Goal: Task Accomplishment & Management: Complete application form

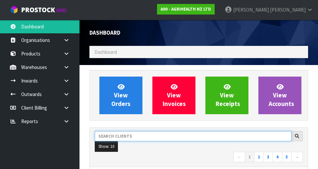
click at [117, 137] on input "text" at bounding box center [193, 136] width 197 height 10
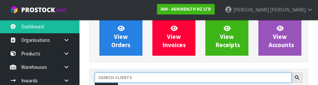
scroll to position [91, 0]
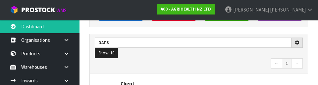
click at [208, 66] on nav "← 1 →" at bounding box center [199, 65] width 208 height 12
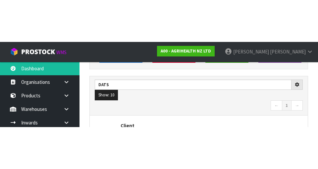
scroll to position [94, 0]
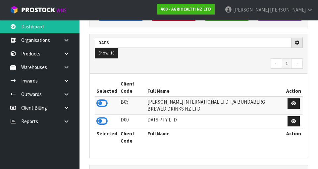
type input "DATS"
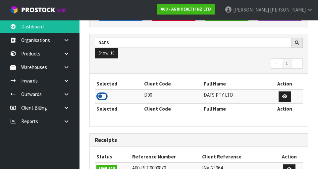
click at [103, 98] on icon at bounding box center [101, 97] width 11 height 10
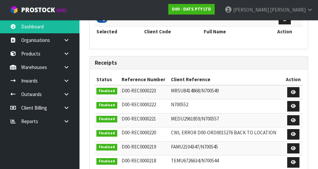
scroll to position [172, 0]
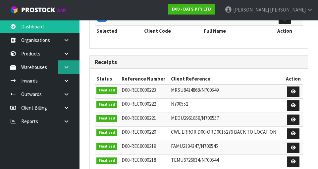
click at [68, 69] on icon at bounding box center [66, 67] width 6 height 5
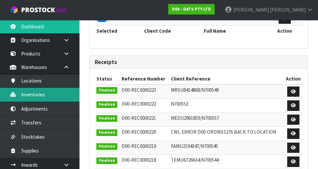
click at [30, 99] on link "Inventories" at bounding box center [39, 95] width 79 height 14
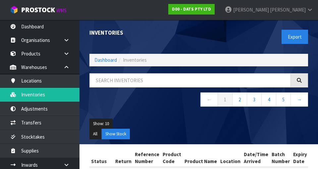
click at [259, 37] on div "Export" at bounding box center [256, 37] width 114 height 34
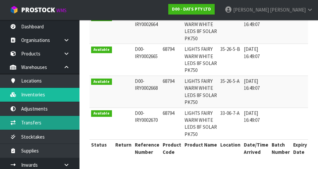
click at [28, 120] on link "Transfers" at bounding box center [39, 123] width 79 height 14
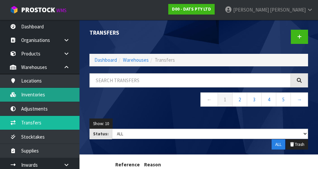
click at [31, 92] on link "Inventories" at bounding box center [39, 95] width 79 height 14
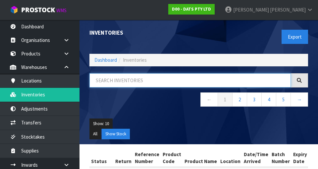
click at [229, 78] on input "text" at bounding box center [189, 80] width 201 height 14
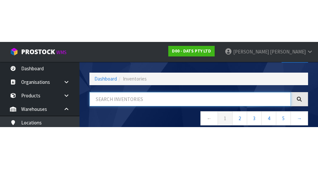
scroll to position [38, 0]
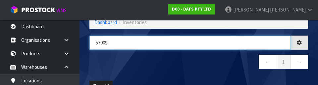
type input "57009"
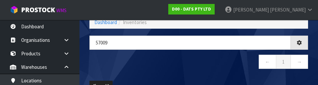
click at [224, 68] on nav "← 1 →" at bounding box center [198, 63] width 218 height 16
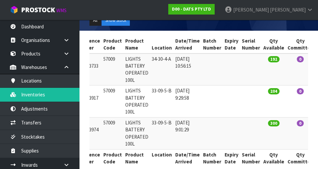
scroll to position [112, 0]
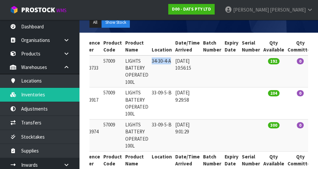
copy td "34-30-4-A"
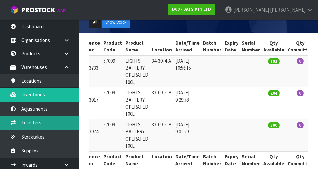
click at [26, 121] on link "Transfers" at bounding box center [39, 123] width 79 height 14
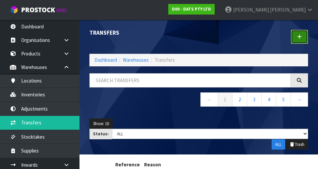
click at [301, 37] on icon at bounding box center [299, 36] width 5 height 5
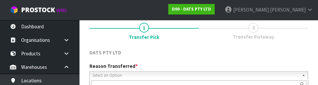
scroll to position [91, 0]
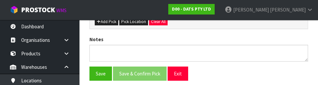
click at [277, 70] on div "Save Save & Confirm Pick Exit" at bounding box center [198, 74] width 228 height 14
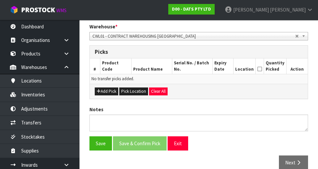
scroll to position [132, 0]
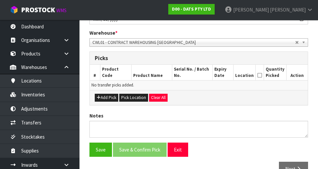
click at [291, 100] on div "Add Pick Pick Location Clear All" at bounding box center [199, 97] width 218 height 15
click at [128, 97] on button "Pick Location" at bounding box center [133, 98] width 29 height 8
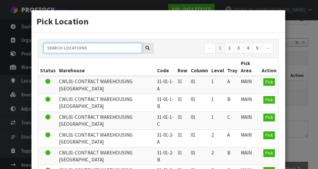
paste input "34-30-4-A"
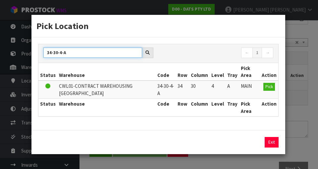
type input "34-30-4-A"
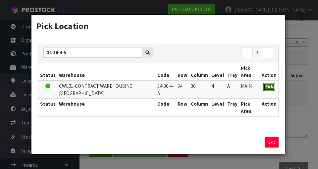
click at [269, 83] on button "Pick" at bounding box center [269, 87] width 12 height 8
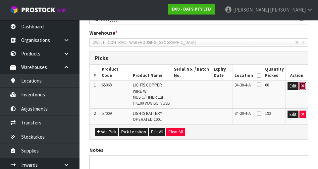
click at [302, 86] on icon "button" at bounding box center [302, 86] width 3 height 4
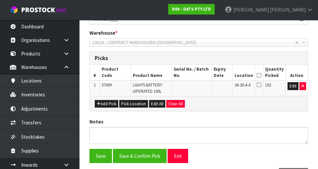
click at [267, 76] on th "Quantity Picked" at bounding box center [274, 73] width 22 height 16
click at [261, 75] on icon at bounding box center [258, 75] width 5 height 0
click at [99, 156] on button "Save" at bounding box center [100, 156] width 22 height 14
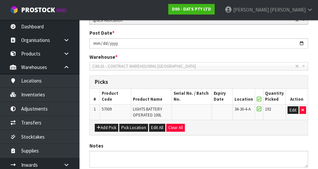
scroll to position [0, 0]
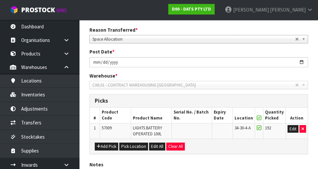
scroll to position [114, 0]
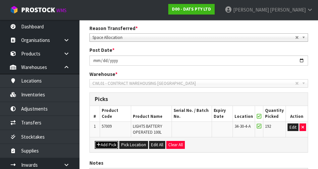
click at [108, 147] on button "Add Pick" at bounding box center [106, 145] width 23 height 8
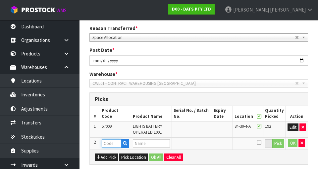
paste input "34-30-4-A"
click at [118, 144] on input "34-30-4-A" at bounding box center [112, 144] width 20 height 8
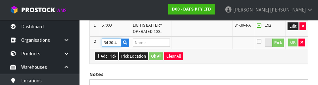
scroll to position [0, 0]
type input "3"
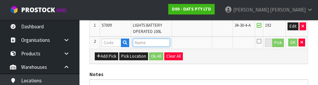
click at [143, 42] on input "text" at bounding box center [151, 43] width 37 height 8
click at [146, 42] on input "text" at bounding box center [151, 43] width 37 height 8
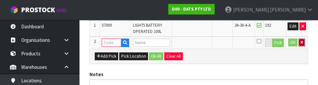
click at [304, 42] on button "button" at bounding box center [301, 43] width 7 height 8
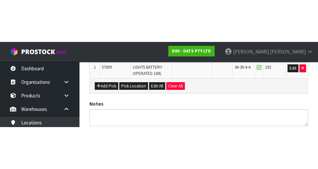
scroll to position [179, 0]
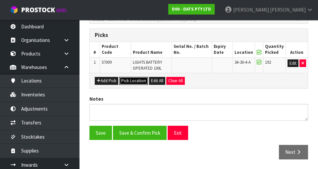
click at [129, 77] on button "Pick Location" at bounding box center [133, 81] width 29 height 8
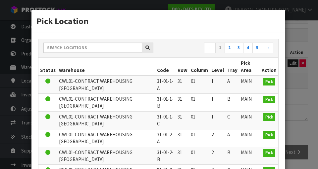
scroll to position [2, 0]
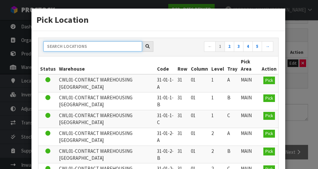
paste input "34-30-4-A"
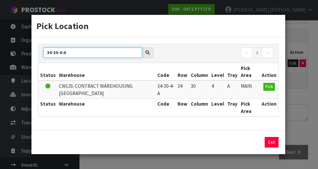
scroll to position [0, 0]
type input "34-30-4-A"
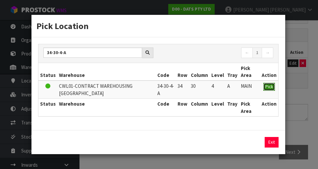
click at [267, 88] on span "Pick" at bounding box center [269, 87] width 8 height 6
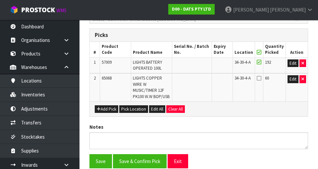
click at [267, 79] on span "60" at bounding box center [267, 78] width 4 height 6
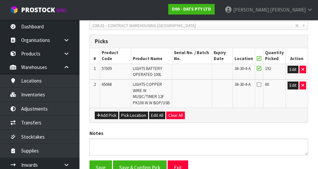
scroll to position [170, 0]
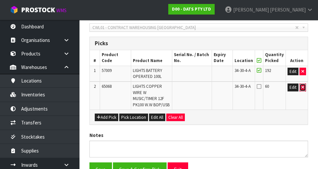
click at [302, 87] on icon "button" at bounding box center [302, 87] width 3 height 4
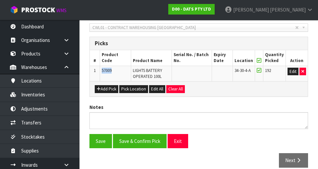
copy span "57009"
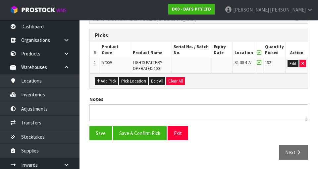
scroll to position [179, 0]
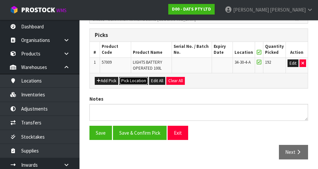
click at [125, 80] on button "Pick Location" at bounding box center [133, 81] width 29 height 8
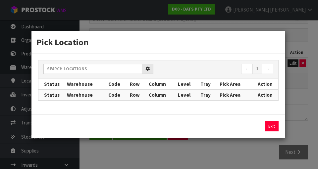
click at [304, 89] on div "Pick Location ← 1 → Status Warehouse Code Row Column Level Tray Pick Area Actio…" at bounding box center [159, 84] width 318 height 169
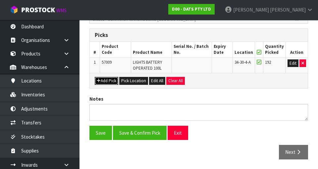
click at [100, 77] on button "Add Pick" at bounding box center [106, 81] width 23 height 8
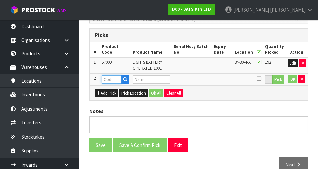
paste input "57009"
type input "57009"
type input "LIGHTS BATTERY OPERATED 100L"
type input "57009"
click at [278, 80] on button "Pick" at bounding box center [278, 79] width 12 height 9
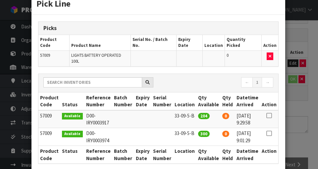
scroll to position [20, 0]
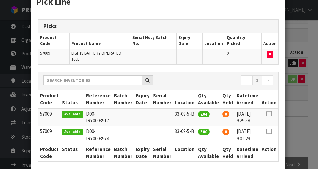
copy td "33-09-5-B"
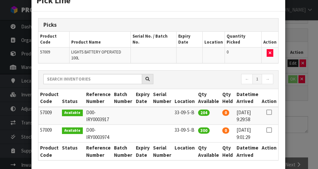
click at [298, 105] on div "Pick Line Picks Product Code Product Name Serial No. / Batch No. Expiry Date Lo…" at bounding box center [159, 84] width 318 height 169
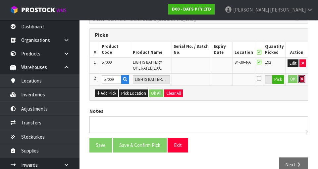
click at [301, 83] on button "button" at bounding box center [301, 79] width 7 height 8
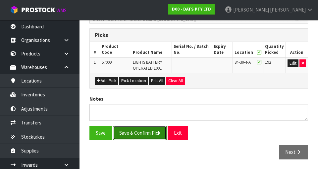
click at [133, 134] on button "Save & Confirm Pick" at bounding box center [140, 133] width 54 height 14
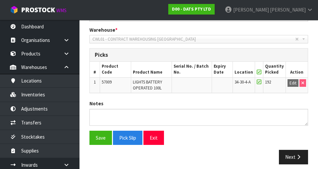
scroll to position [164, 0]
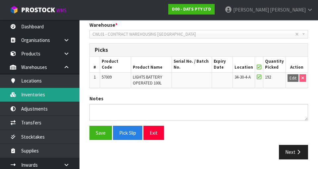
click at [29, 97] on link "Inventories" at bounding box center [39, 95] width 79 height 14
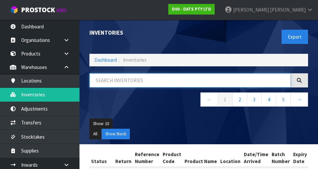
click at [109, 81] on input "text" at bounding box center [189, 80] width 201 height 14
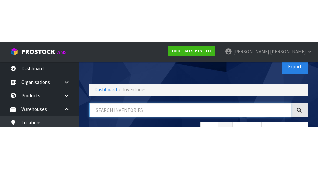
scroll to position [38, 0]
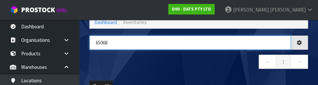
type input "65068"
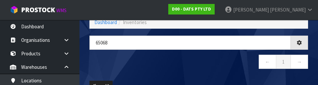
click at [102, 59] on nav "← 1 →" at bounding box center [198, 63] width 218 height 16
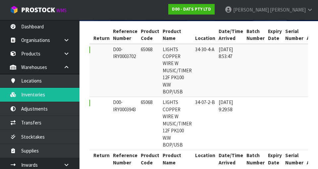
scroll to position [0, 21]
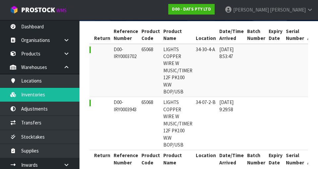
copy td "65068"
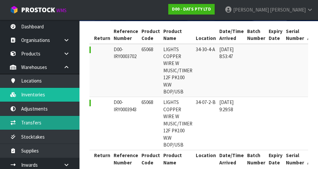
click at [27, 118] on link "Transfers" at bounding box center [39, 123] width 79 height 14
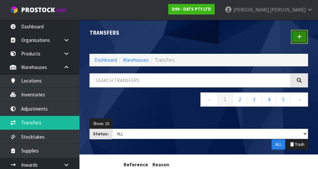
click at [300, 42] on link at bounding box center [298, 37] width 17 height 14
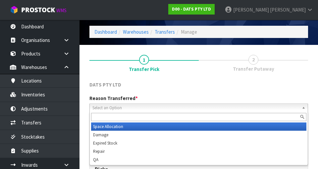
click at [103, 105] on span "Select an Option" at bounding box center [195, 108] width 206 height 8
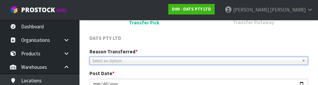
scroll to position [91, 0]
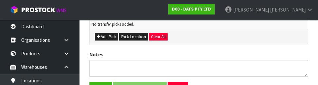
click at [289, 52] on div "Notes" at bounding box center [198, 63] width 228 height 25
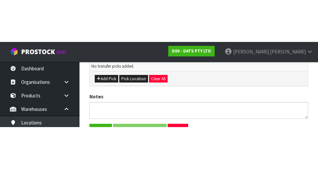
scroll to position [149, 0]
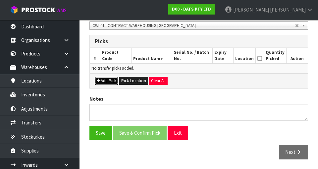
click at [104, 81] on button "Add Pick" at bounding box center [106, 81] width 23 height 8
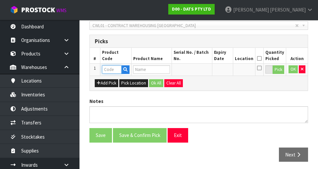
paste input "65068"
type input "65068"
type input "LIGHTS COPPER WIRE W MUSIC/TIMER 12F PK100 W.W BOP/USB"
click at [280, 69] on button "Pick" at bounding box center [278, 70] width 12 height 9
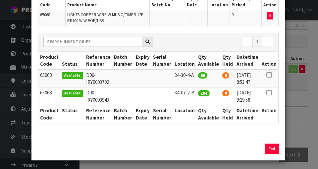
scroll to position [59, 0]
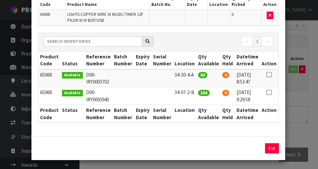
click at [268, 75] on icon at bounding box center [268, 75] width 5 height 0
click at [244, 153] on button "Assign Pick" at bounding box center [249, 149] width 27 height 10
type input "60"
click at [297, 95] on div "Pick Line Picks Product Code Product Name Serial No. / Batch No. Expiry Date Lo…" at bounding box center [159, 84] width 318 height 169
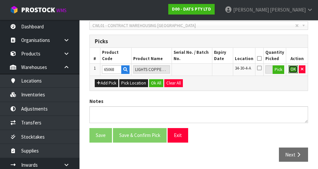
click at [291, 68] on button "OK" at bounding box center [292, 70] width 9 height 8
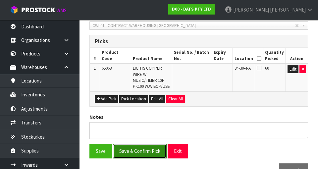
click at [133, 151] on button "Save & Confirm Pick" at bounding box center [140, 151] width 54 height 14
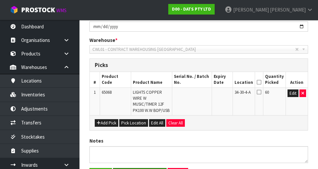
scroll to position [0, 0]
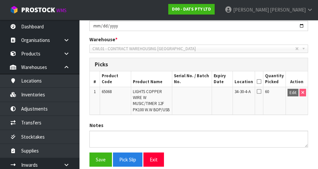
scroll to position [176, 0]
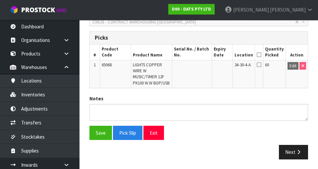
click at [261, 55] on icon at bounding box center [258, 55] width 5 height 0
click at [100, 131] on button "Save" at bounding box center [100, 133] width 22 height 14
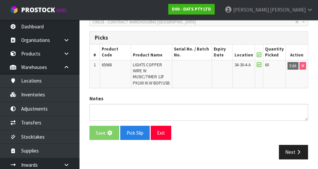
scroll to position [0, 0]
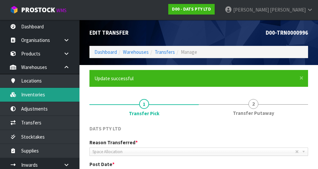
click at [31, 96] on link "Inventories" at bounding box center [39, 95] width 79 height 14
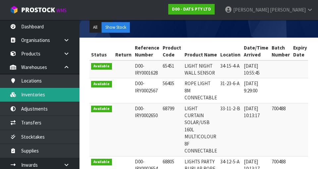
scroll to position [106, 0]
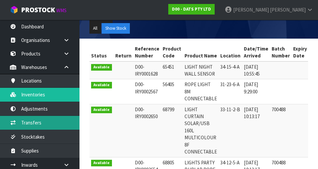
click at [30, 122] on link "Transfers" at bounding box center [39, 123] width 79 height 14
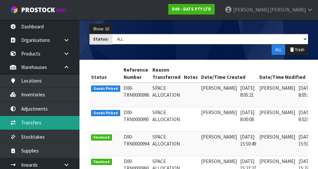
scroll to position [93, 0]
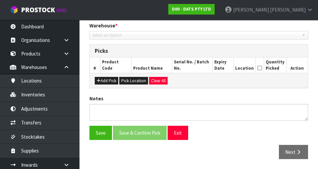
type input "[DATE]"
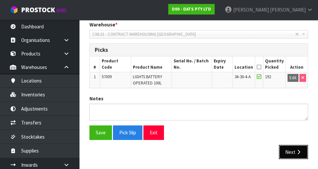
click at [300, 150] on icon "button" at bounding box center [298, 152] width 6 height 5
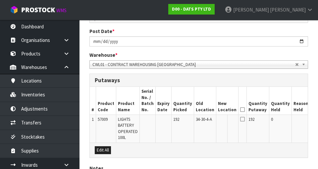
scroll to position [111, 0]
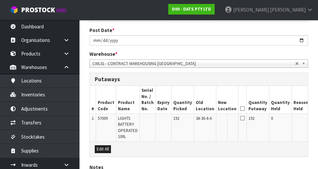
click at [312, 121] on button "Edit" at bounding box center [317, 120] width 11 height 8
paste input "65068"
click at [218, 119] on input "65068" at bounding box center [223, 120] width 11 height 8
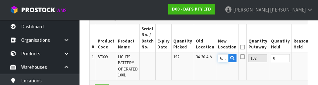
scroll to position [185, 0]
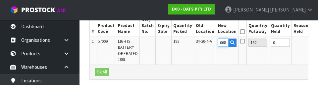
click at [218, 43] on input "068" at bounding box center [223, 43] width 11 height 8
type input "0"
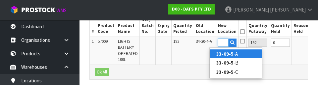
scroll to position [0, 10]
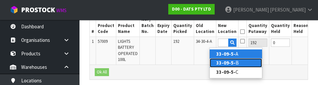
click at [245, 62] on link "33-09-5- B" at bounding box center [235, 63] width 52 height 9
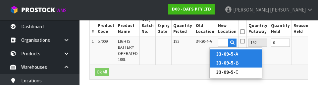
type input "33-09-5-B"
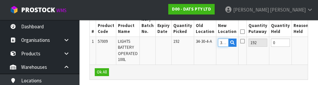
scroll to position [0, 2]
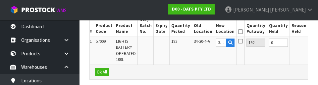
click at [310, 43] on button "OK" at bounding box center [314, 43] width 9 height 8
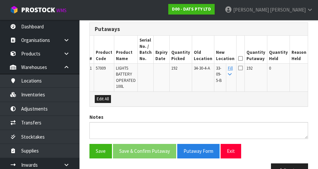
scroll to position [160, 0]
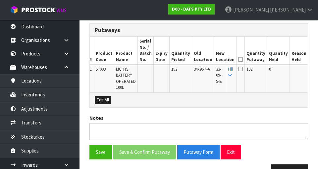
click at [238, 60] on icon at bounding box center [240, 60] width 5 height 0
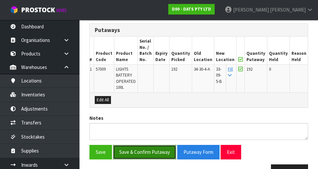
click at [132, 150] on button "Save & Confirm Putaway" at bounding box center [144, 152] width 63 height 14
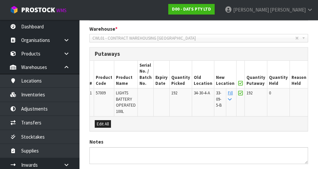
scroll to position [0, 0]
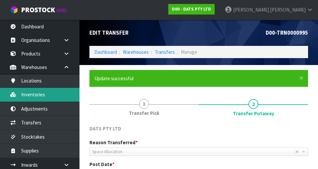
click at [30, 93] on link "Inventories" at bounding box center [39, 95] width 79 height 14
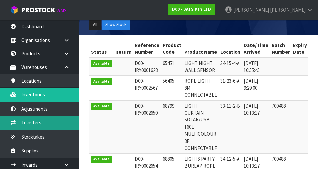
click at [24, 122] on link "Transfers" at bounding box center [39, 123] width 79 height 14
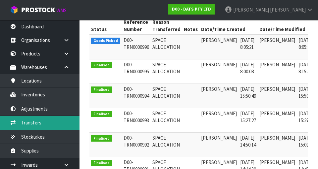
scroll to position [144, 0]
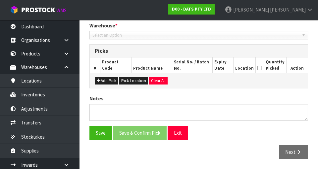
type input "[DATE]"
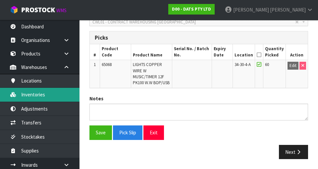
click at [26, 95] on link "Inventories" at bounding box center [39, 95] width 79 height 14
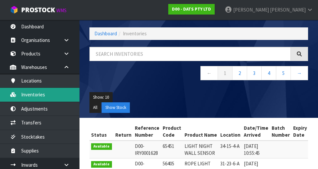
scroll to position [26, 0]
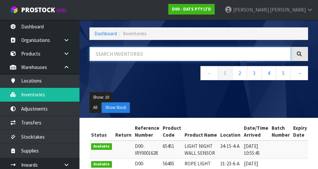
paste input "65068"
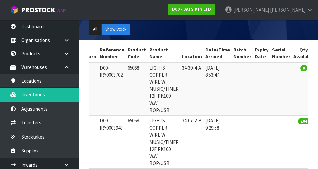
scroll to position [0, 35]
type input "65068"
copy td "34-07-2-B"
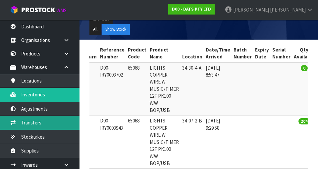
click at [25, 125] on link "Transfers" at bounding box center [39, 123] width 79 height 14
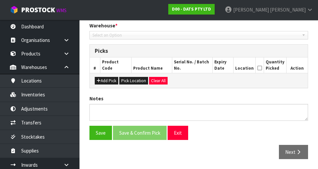
type input "[DATE]"
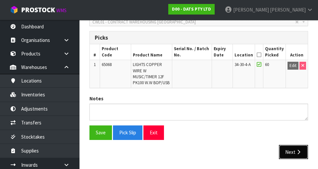
click at [294, 153] on button "Next" at bounding box center [293, 152] width 29 height 14
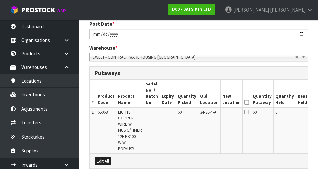
scroll to position [119, 0]
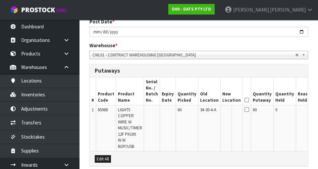
click at [316, 111] on button "Edit" at bounding box center [321, 111] width 11 height 8
paste input "34-07-2-B"
type input "34-07-2-B"
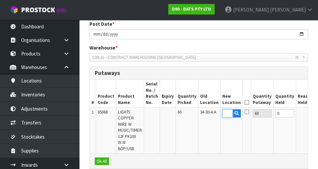
scroll to position [115, 0]
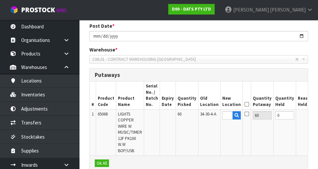
click at [316, 118] on button "OK" at bounding box center [320, 115] width 9 height 8
click at [244, 105] on icon at bounding box center [246, 105] width 5 height 0
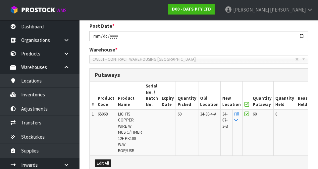
scroll to position [197, 0]
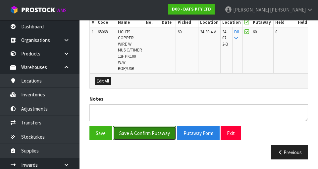
click at [133, 135] on button "Save & Confirm Putaway" at bounding box center [144, 133] width 63 height 14
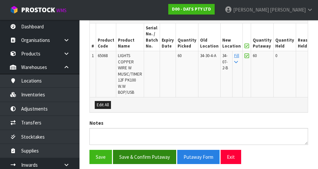
scroll to position [0, 0]
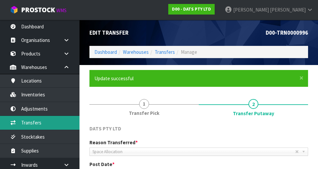
click at [31, 125] on link "Transfers" at bounding box center [39, 123] width 79 height 14
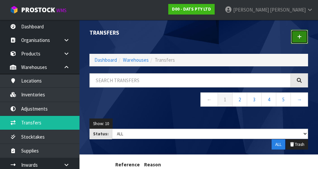
click at [300, 38] on icon at bounding box center [299, 36] width 5 height 5
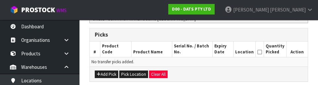
click at [236, 56] on th "Location" at bounding box center [244, 50] width 22 height 16
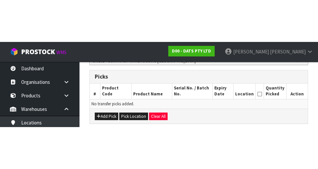
scroll to position [149, 0]
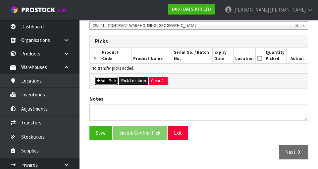
click at [102, 81] on button "Add Pick" at bounding box center [106, 81] width 23 height 8
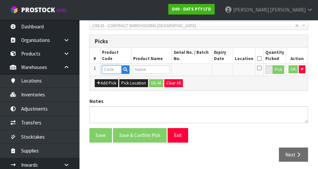
click at [109, 69] on input "text" at bounding box center [112, 70] width 20 height 8
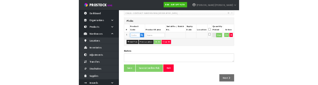
scroll to position [146, 0]
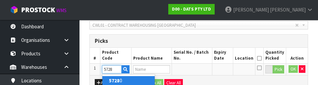
type input "57280"
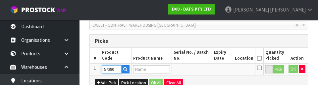
type input "LIGHTS FAIRY CONNECTABLE 400"
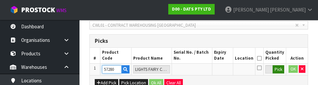
type input "57280"
click at [281, 67] on button "Pick" at bounding box center [278, 70] width 12 height 9
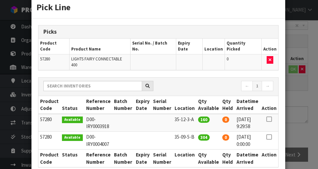
scroll to position [16, 0]
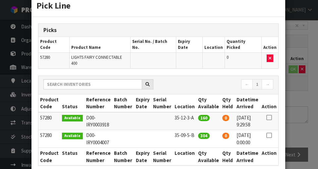
click at [271, 118] on icon at bounding box center [268, 118] width 5 height 0
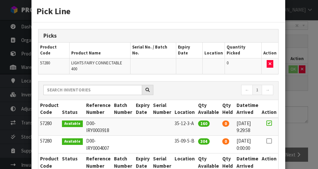
scroll to position [10, 0]
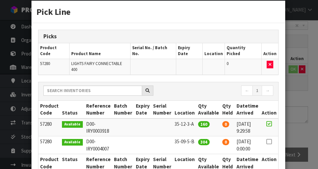
copy td "35-09-5-B"
click at [296, 103] on div "Pick Line Picks Product Code Product Name Serial No. / Batch No. Expiry Date Lo…" at bounding box center [159, 84] width 318 height 169
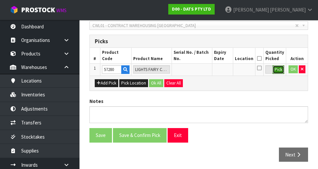
click at [279, 68] on button "Pick" at bounding box center [278, 70] width 12 height 9
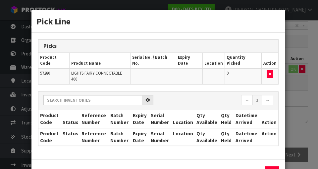
scroll to position [14, 0]
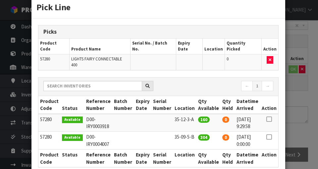
click at [268, 119] on icon at bounding box center [268, 119] width 5 height 0
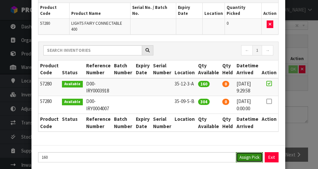
click at [249, 153] on button "Assign Pick" at bounding box center [249, 158] width 27 height 10
type input "160"
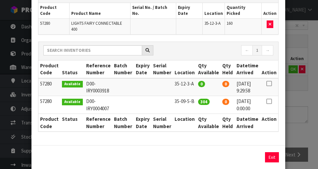
click at [304, 96] on div "Pick Line Picks Product Code Product Name Serial No. / Batch No. Expiry Date Lo…" at bounding box center [159, 84] width 318 height 169
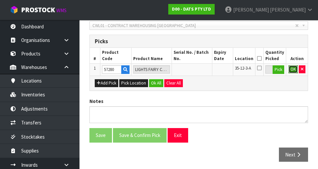
click at [292, 70] on button "OK" at bounding box center [292, 70] width 9 height 8
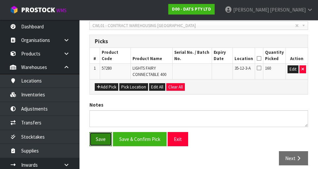
click at [104, 138] on button "Save" at bounding box center [100, 139] width 22 height 14
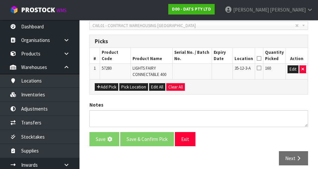
scroll to position [0, 0]
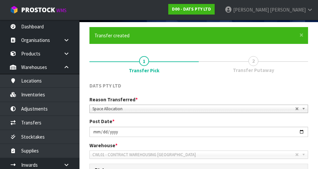
scroll to position [179, 0]
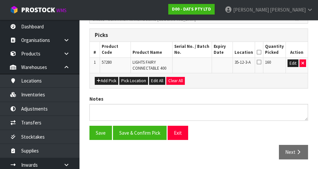
click at [261, 52] on icon at bounding box center [258, 52] width 5 height 0
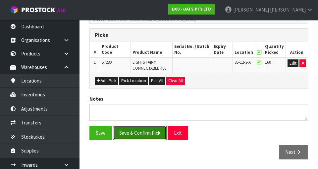
click at [131, 131] on button "Save & Confirm Pick" at bounding box center [140, 133] width 54 height 14
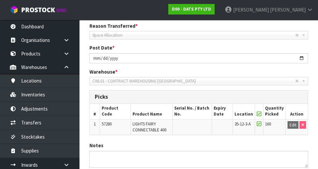
scroll to position [164, 0]
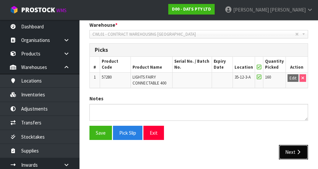
click at [291, 146] on button "Next" at bounding box center [293, 152] width 29 height 14
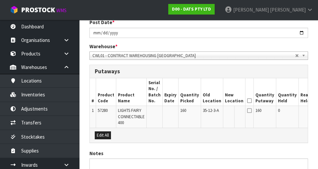
scroll to position [197, 0]
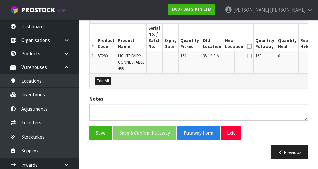
click at [317, 59] on button "Edit" at bounding box center [324, 57] width 11 height 8
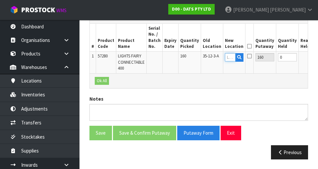
click at [225, 57] on input "text" at bounding box center [230, 57] width 11 height 8
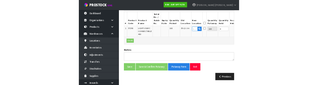
scroll to position [194, 0]
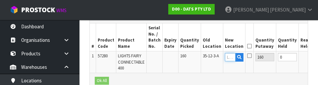
type input "35-09-5-B"
click at [317, 56] on button "OK" at bounding box center [323, 57] width 9 height 8
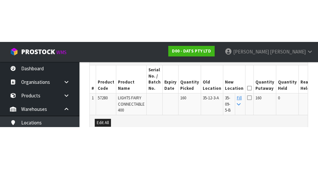
scroll to position [197, 0]
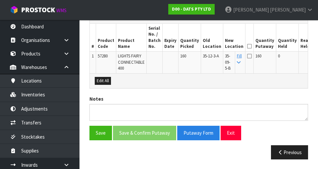
click at [247, 46] on icon at bounding box center [249, 46] width 5 height 0
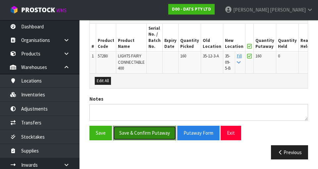
click at [139, 134] on button "Save & Confirm Putaway" at bounding box center [144, 133] width 63 height 14
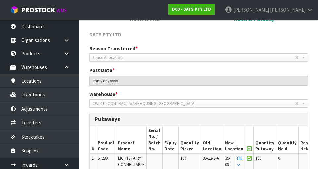
scroll to position [182, 0]
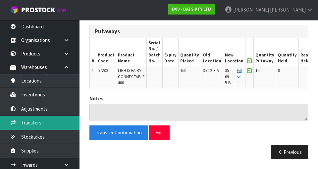
click at [28, 124] on link "Transfers" at bounding box center [39, 123] width 79 height 14
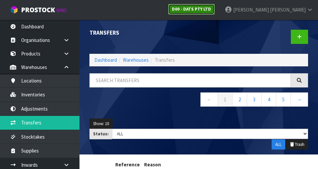
click at [211, 9] on strong "D00 - DATS PTY LTD" at bounding box center [191, 9] width 39 height 6
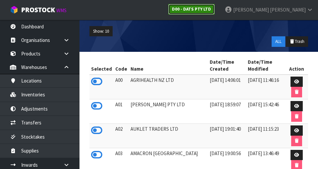
scroll to position [85, 0]
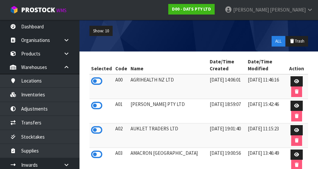
click at [162, 38] on div "Show: 10 5 10 25 50 ALL Trash" at bounding box center [198, 36] width 228 height 31
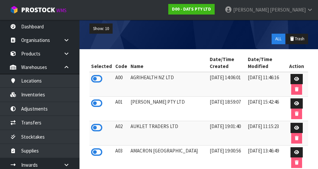
scroll to position [74, 0]
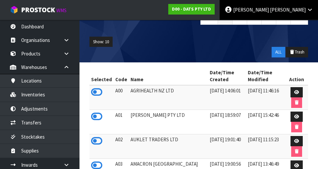
click at [270, 9] on span at bounding box center [269, 10] width 1 height 6
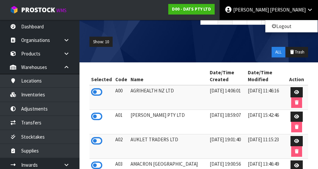
click at [231, 43] on ul "Show: 10 5 10 25 50" at bounding box center [198, 42] width 218 height 11
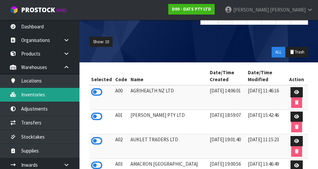
click at [31, 96] on link "Inventories" at bounding box center [39, 95] width 79 height 14
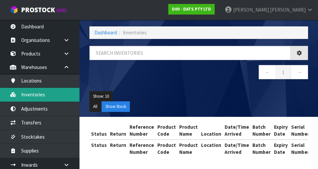
scroll to position [74, 0]
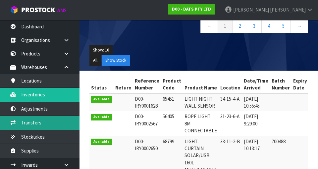
click at [29, 124] on link "Transfers" at bounding box center [39, 123] width 79 height 14
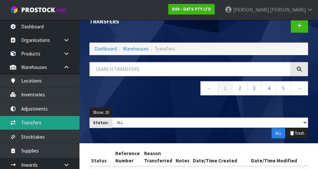
scroll to position [7, 0]
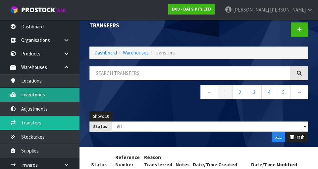
click at [33, 98] on link "Inventories" at bounding box center [39, 95] width 79 height 14
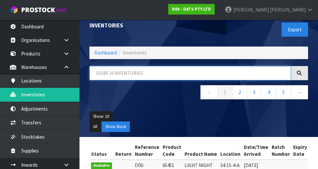
click at [240, 75] on input "text" at bounding box center [189, 73] width 201 height 14
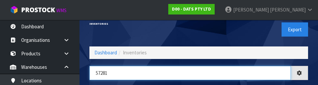
type input "57281"
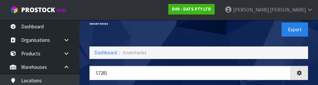
click at [244, 32] on div "Export" at bounding box center [256, 30] width 114 height 34
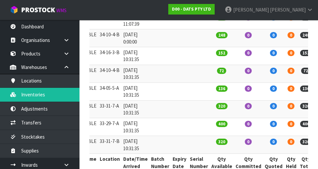
scroll to position [174, 0]
